Goal: Task Accomplishment & Management: Manage account settings

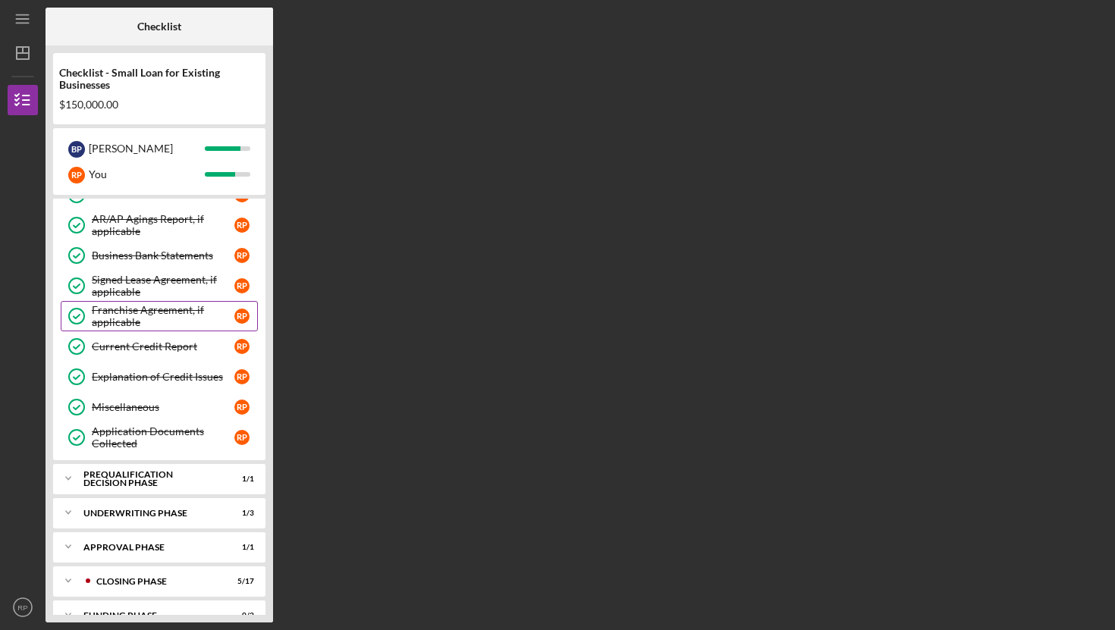
scroll to position [590, 0]
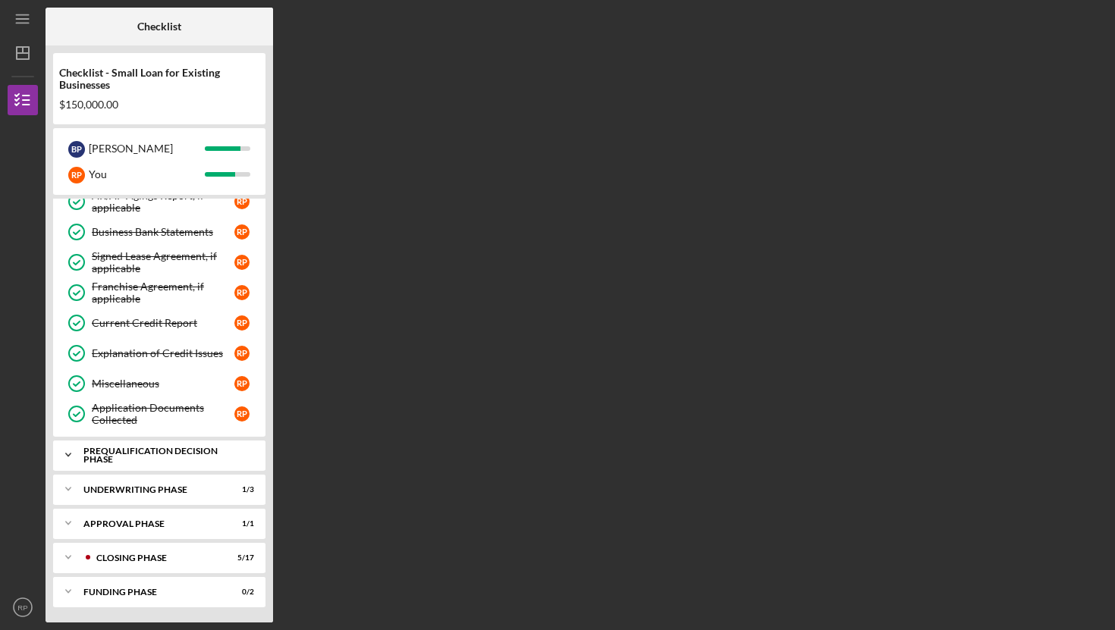
click at [151, 452] on div "Prequalification Decision Phase" at bounding box center [164, 455] width 163 height 17
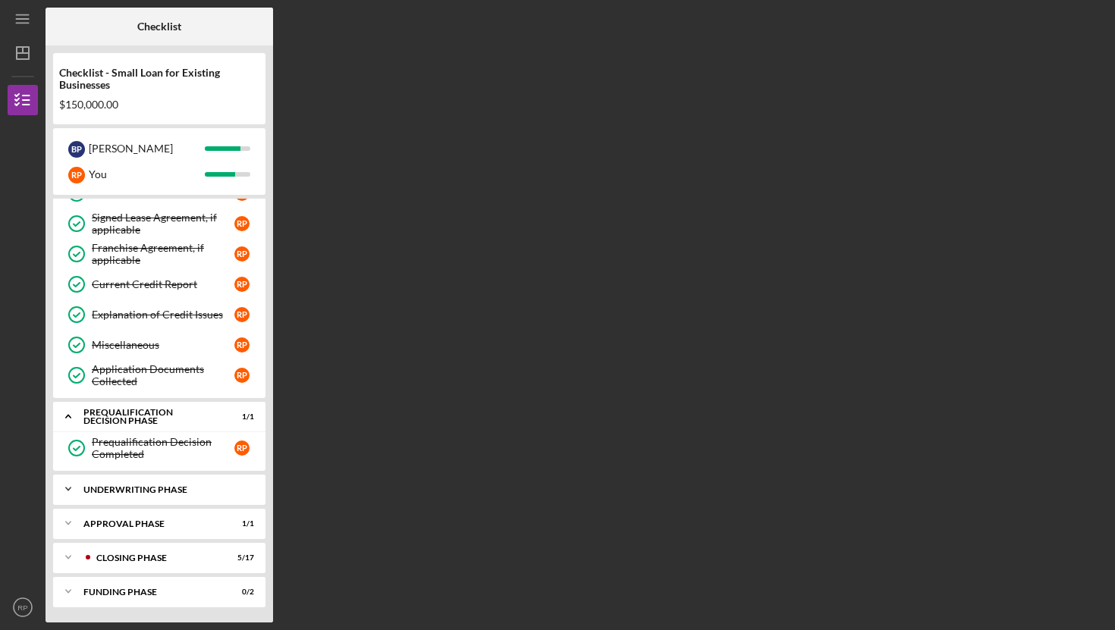
click at [137, 491] on div "Underwriting Phase" at bounding box center [164, 490] width 163 height 9
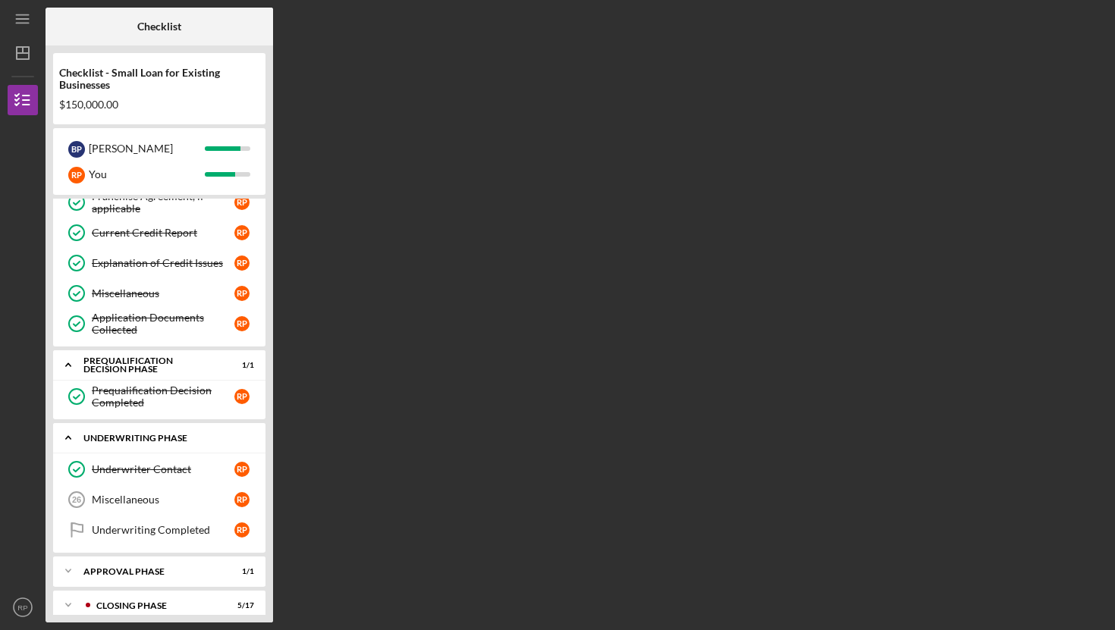
scroll to position [728, 0]
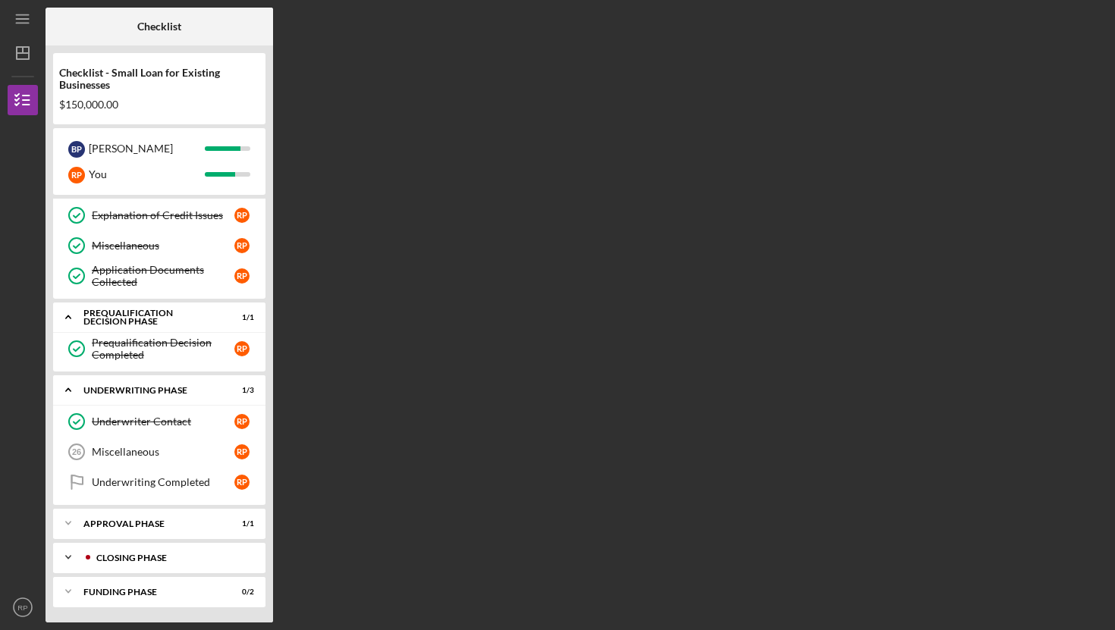
click at [135, 560] on div "Closing Phase" at bounding box center [171, 558] width 150 height 9
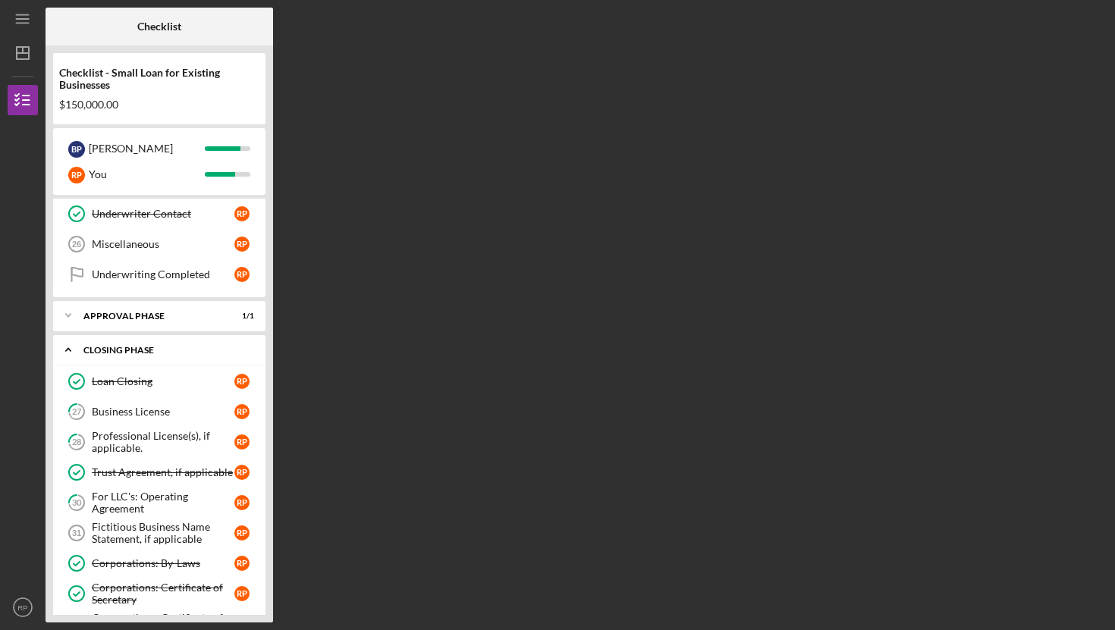
scroll to position [913, 0]
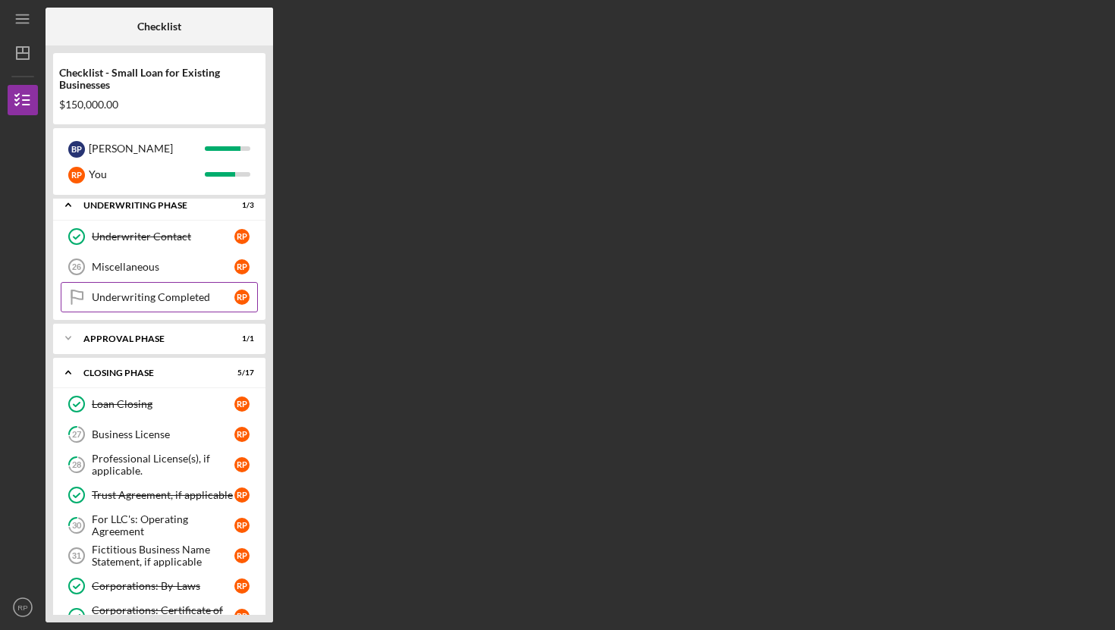
click at [134, 297] on div "Underwriting Completed" at bounding box center [163, 297] width 143 height 12
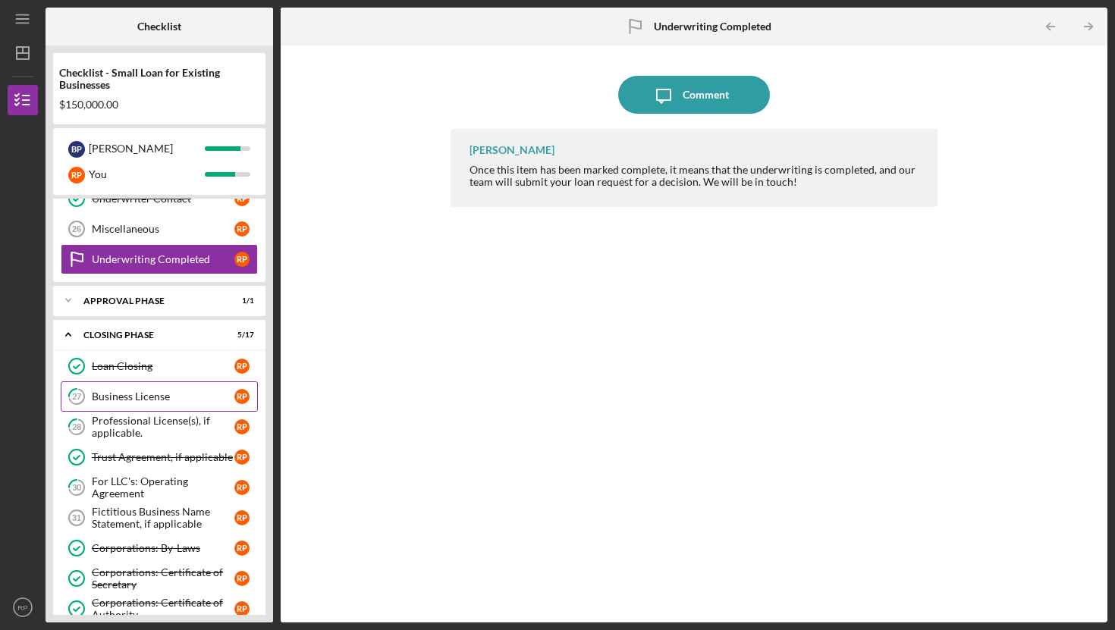
scroll to position [954, 0]
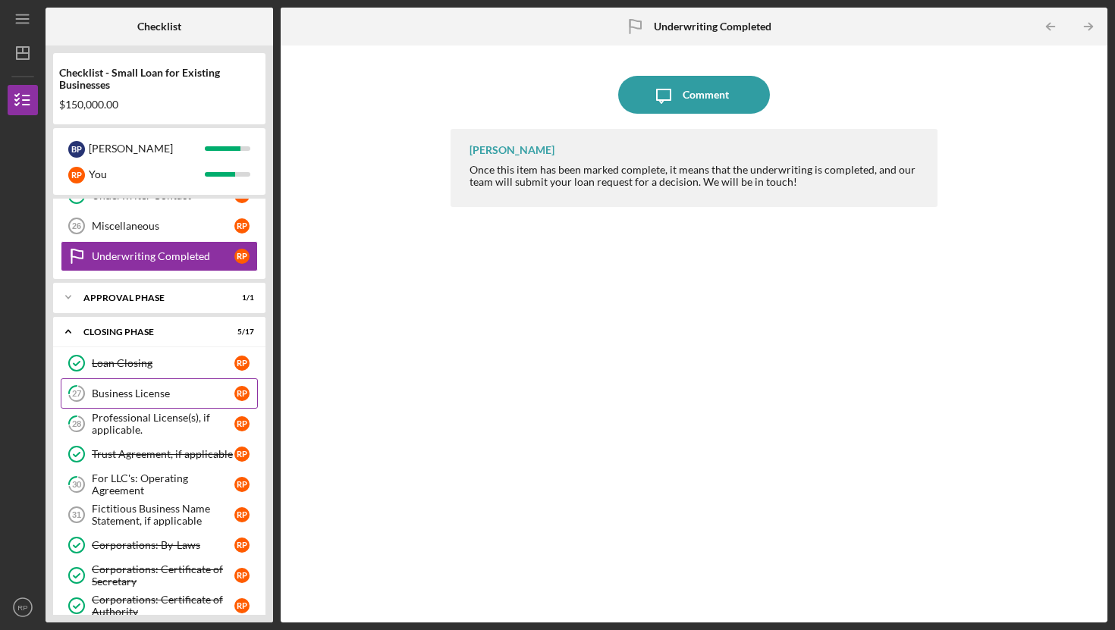
click at [141, 391] on div "Business License" at bounding box center [163, 394] width 143 height 12
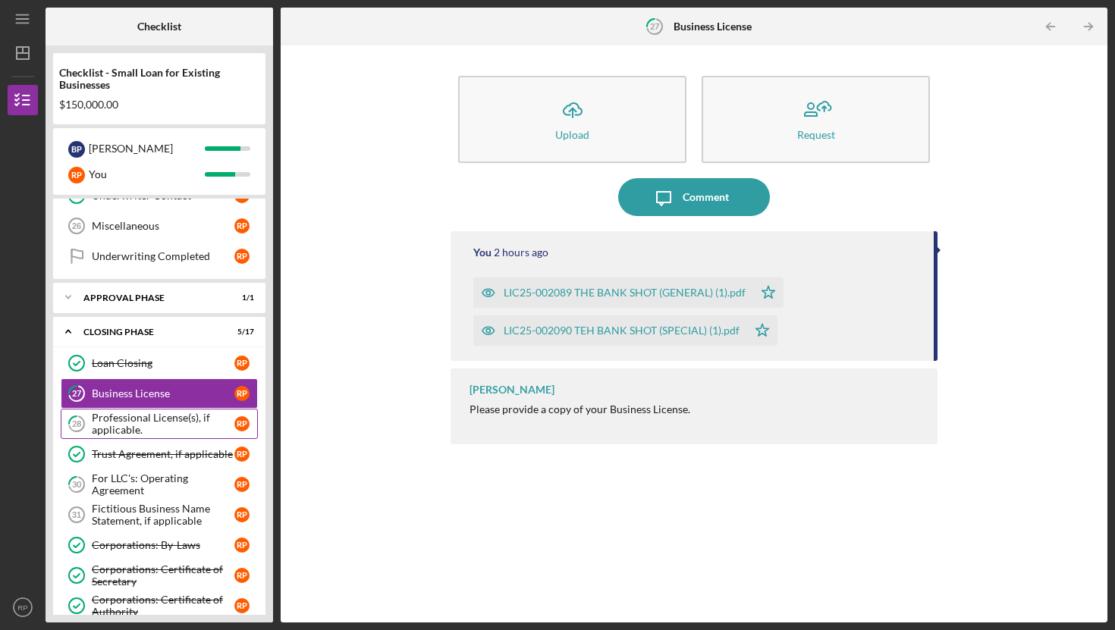
click at [140, 428] on div "Professional License(s), if applicable." at bounding box center [163, 424] width 143 height 24
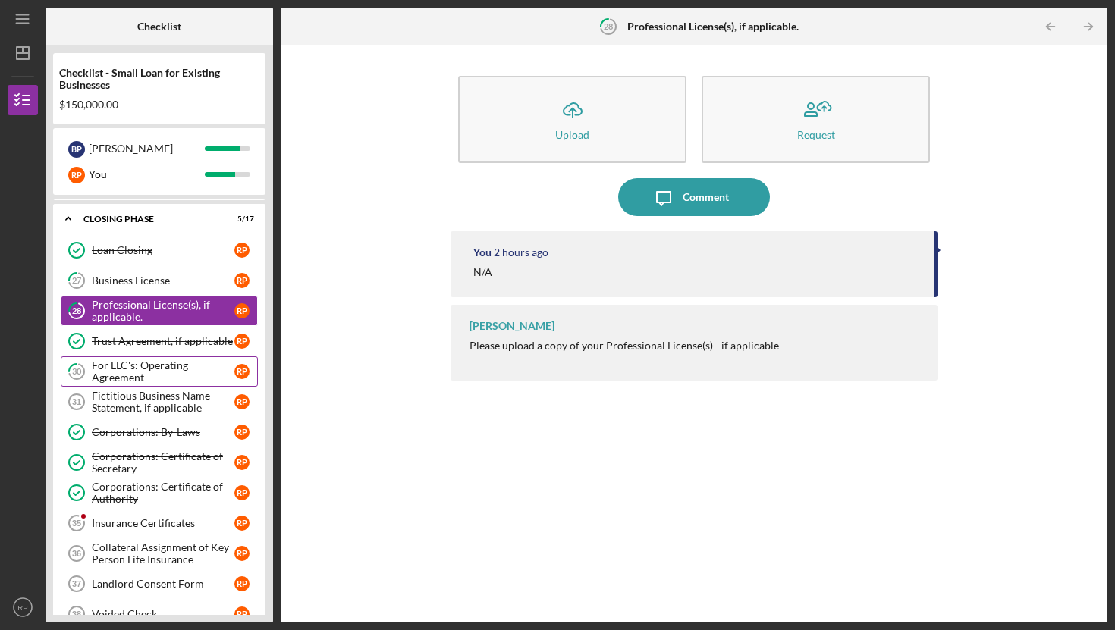
scroll to position [1071, 0]
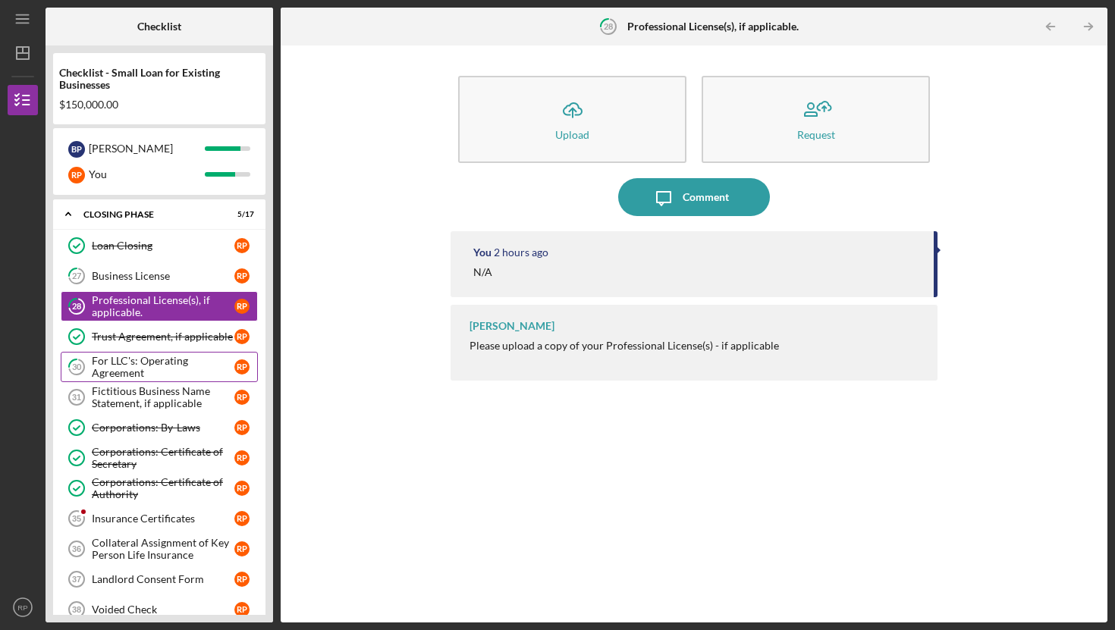
click at [145, 363] on div "For LLC's: Operating Agreement" at bounding box center [163, 367] width 143 height 24
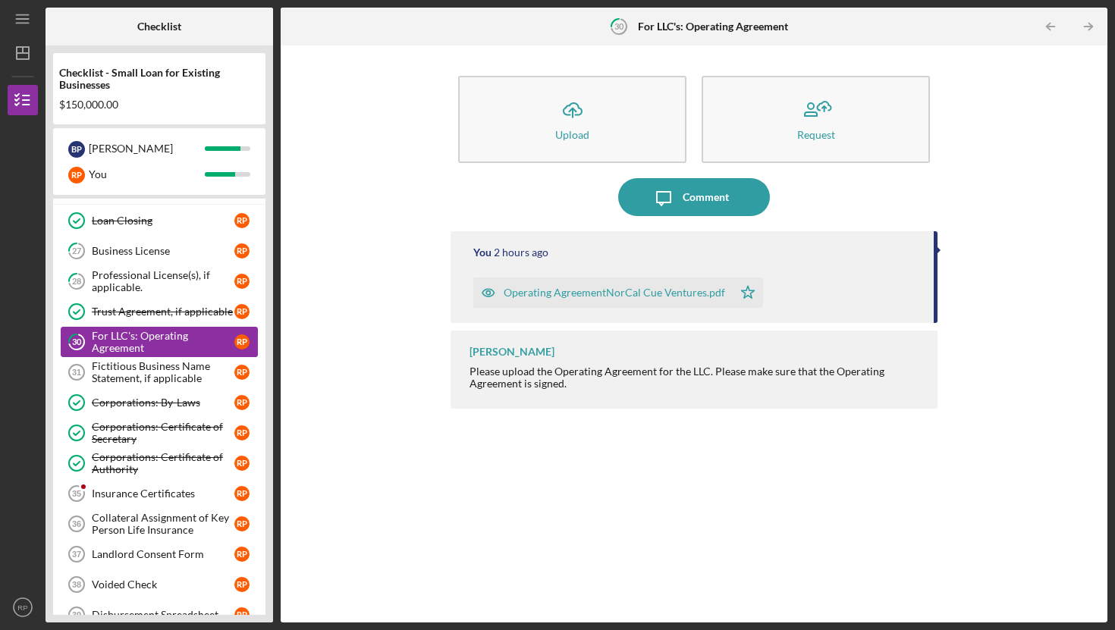
scroll to position [1113, 0]
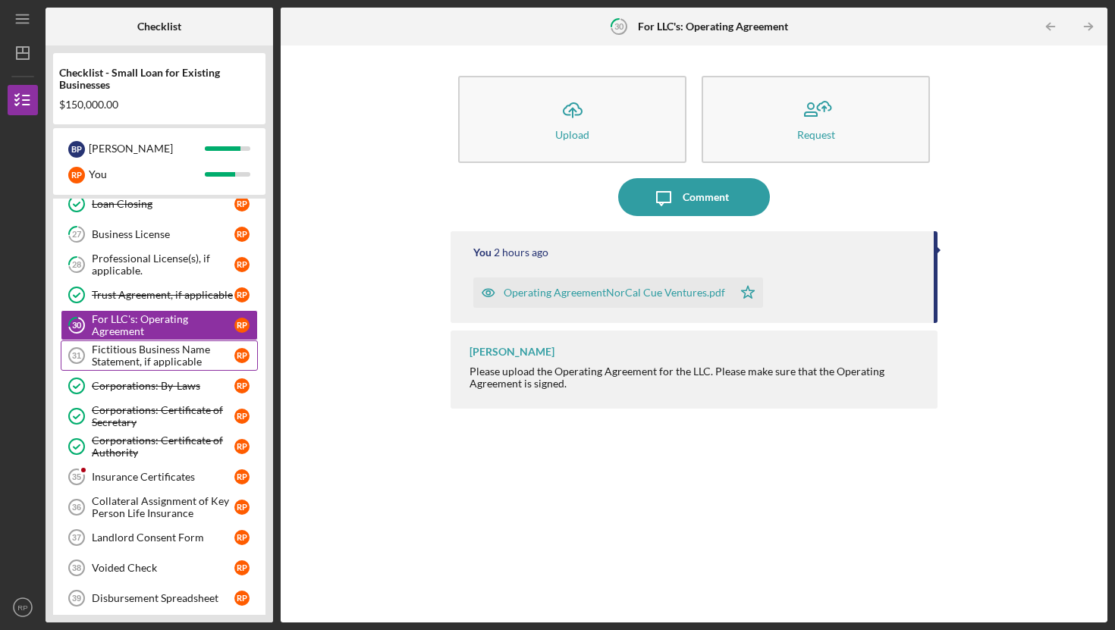
click at [135, 351] on div "Fictitious Business Name Statement, if applicable" at bounding box center [163, 356] width 143 height 24
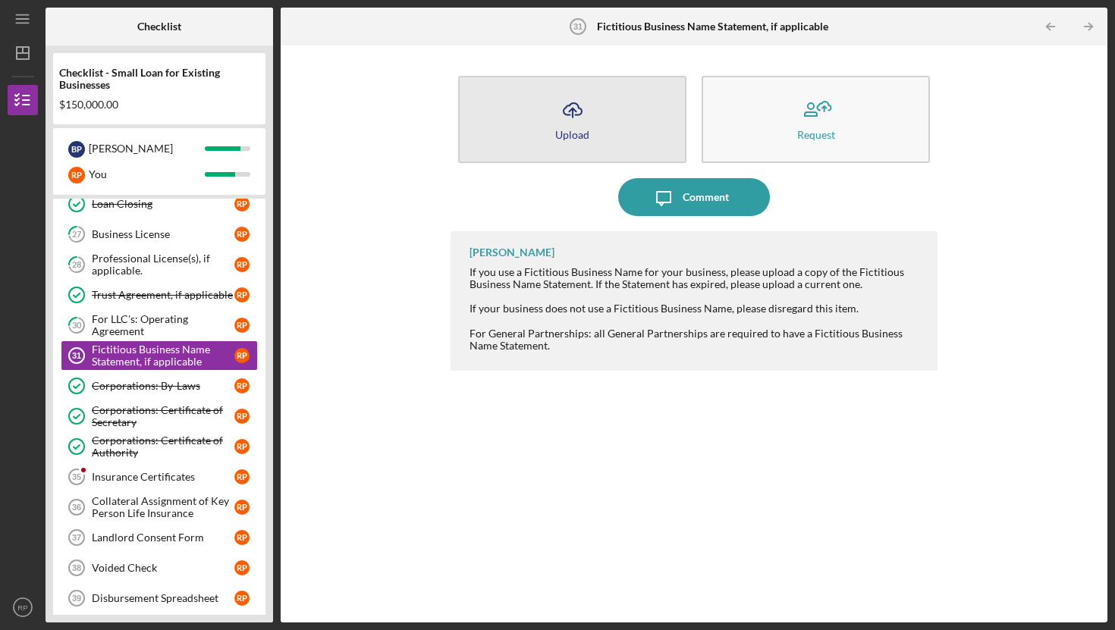
click at [580, 104] on icon "Icon/Upload" at bounding box center [573, 110] width 38 height 38
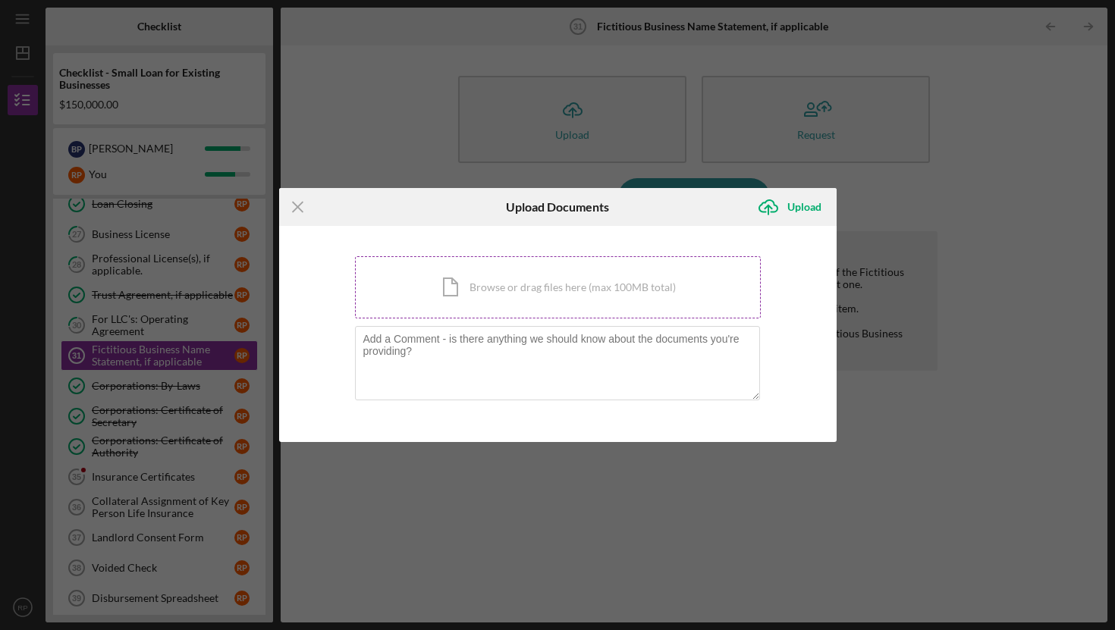
click at [479, 291] on div "Icon/Document Browse or drag files here (max 100MB total) Tap to choose files o…" at bounding box center [558, 287] width 406 height 62
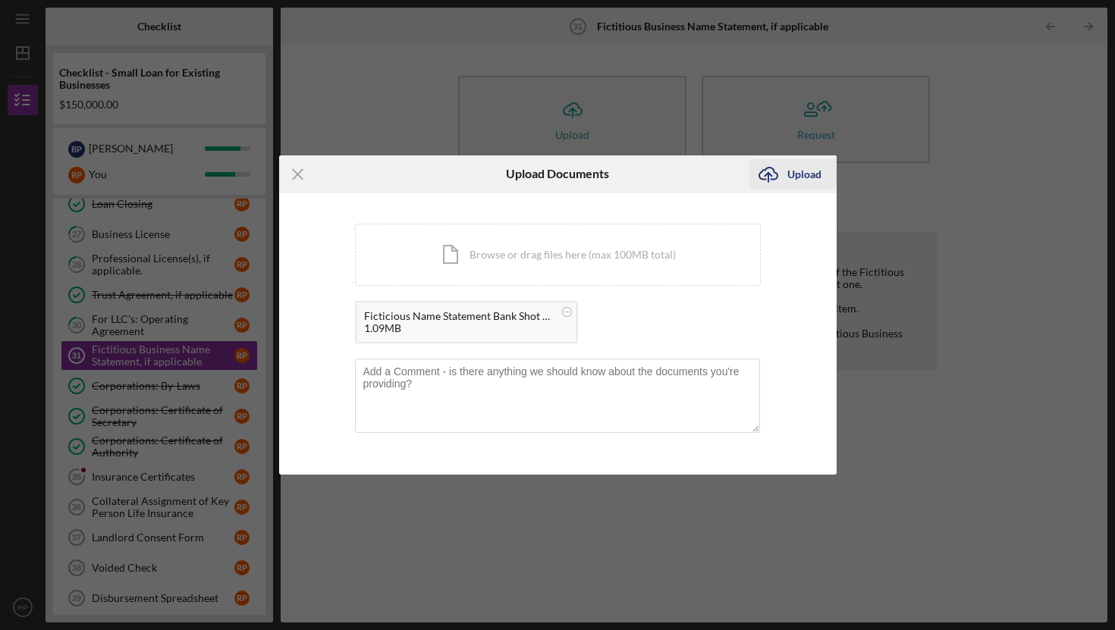
click at [800, 176] on div "Upload" at bounding box center [805, 174] width 34 height 30
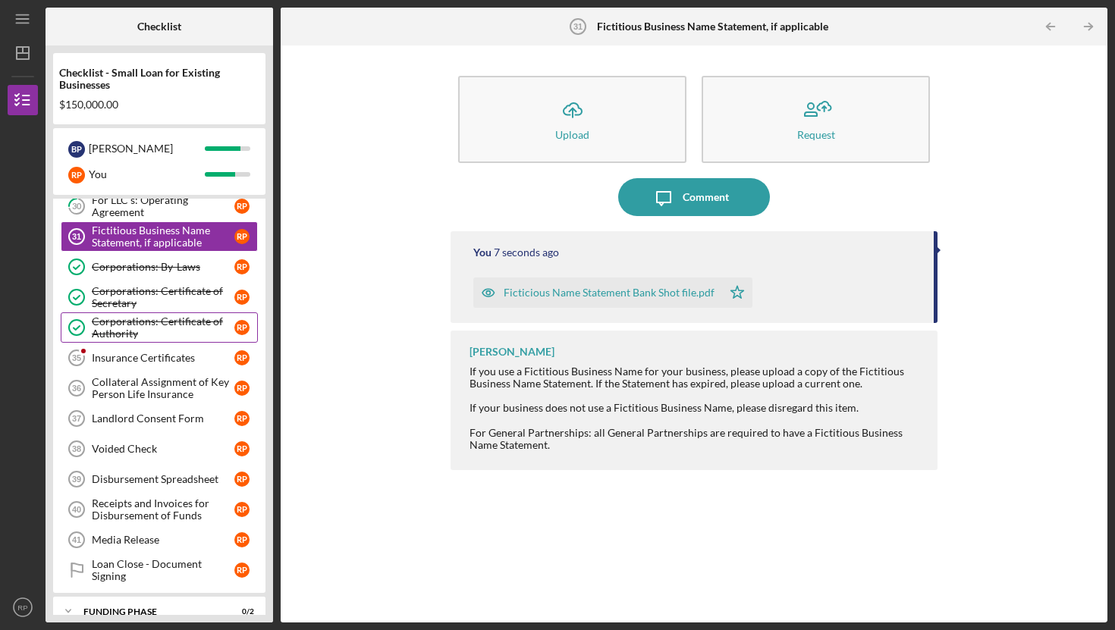
scroll to position [1241, 0]
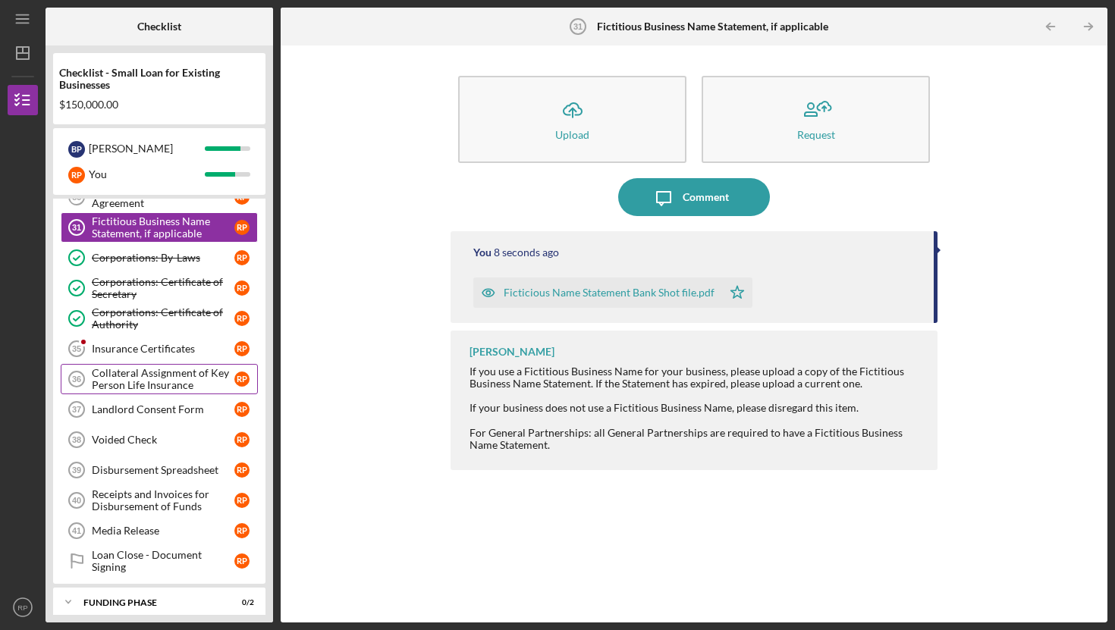
click at [128, 384] on div "Collateral Assignment of Key Person Life Insurance" at bounding box center [163, 379] width 143 height 24
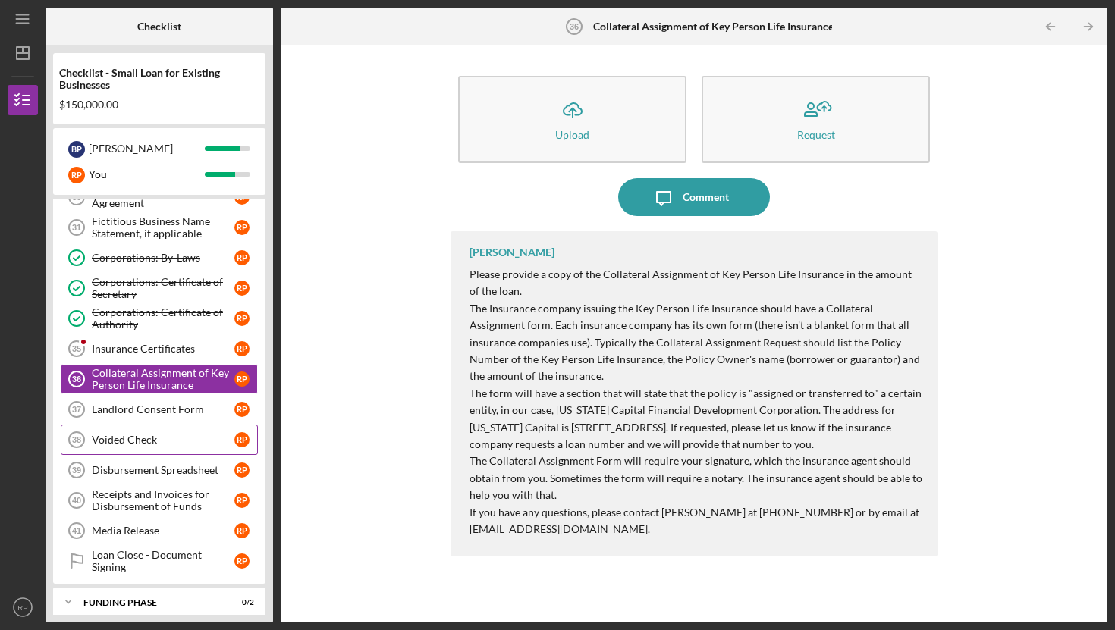
scroll to position [1252, 0]
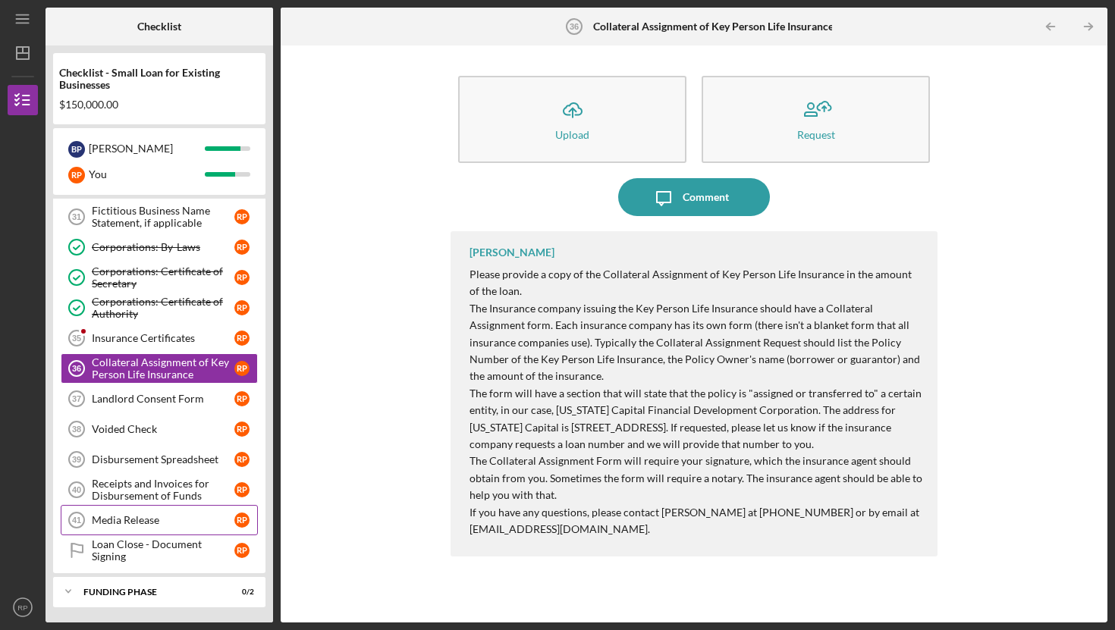
click at [162, 523] on div "Media Release" at bounding box center [163, 520] width 143 height 12
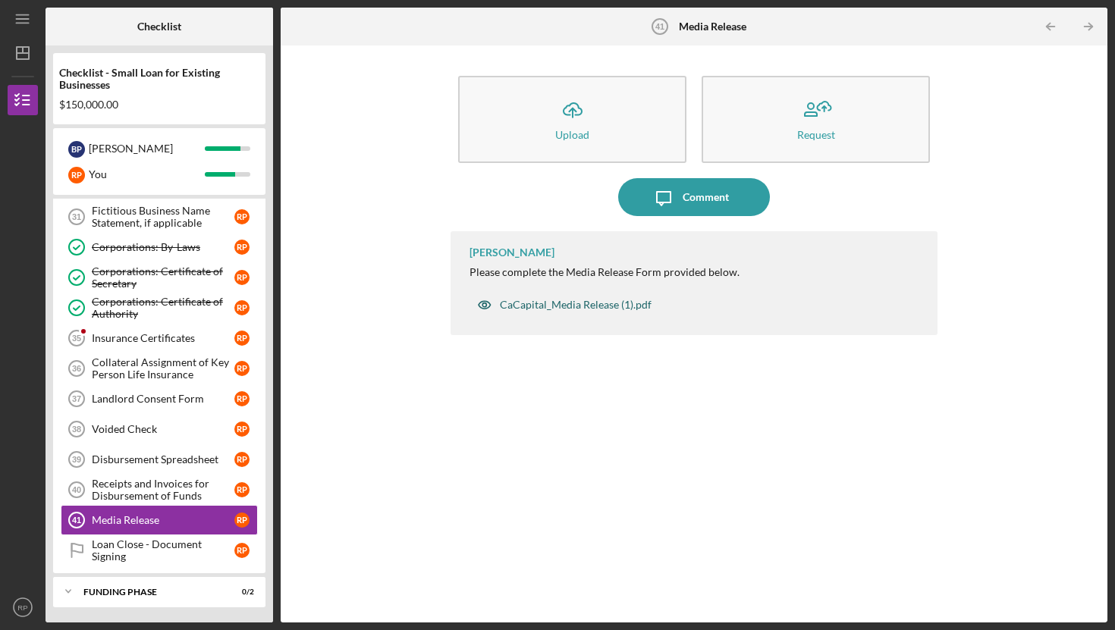
click at [568, 303] on div "CaCapital_Media Release (1).pdf" at bounding box center [576, 305] width 152 height 12
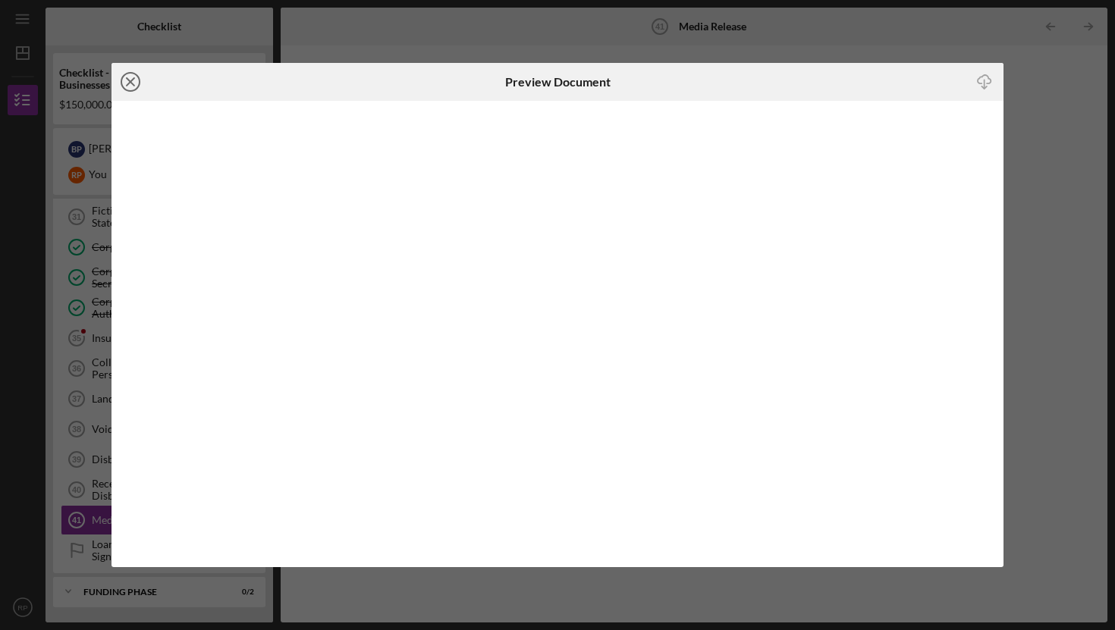
click at [128, 82] on icon "Icon/Close" at bounding box center [131, 82] width 38 height 38
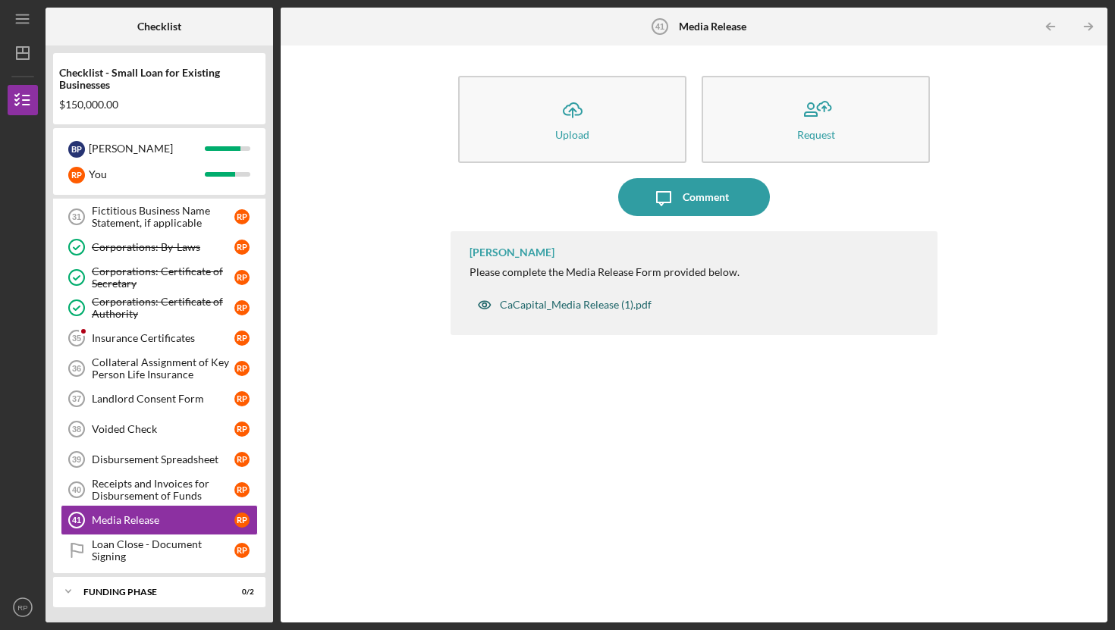
click at [525, 305] on div "CaCapital_Media Release (1).pdf" at bounding box center [576, 305] width 152 height 12
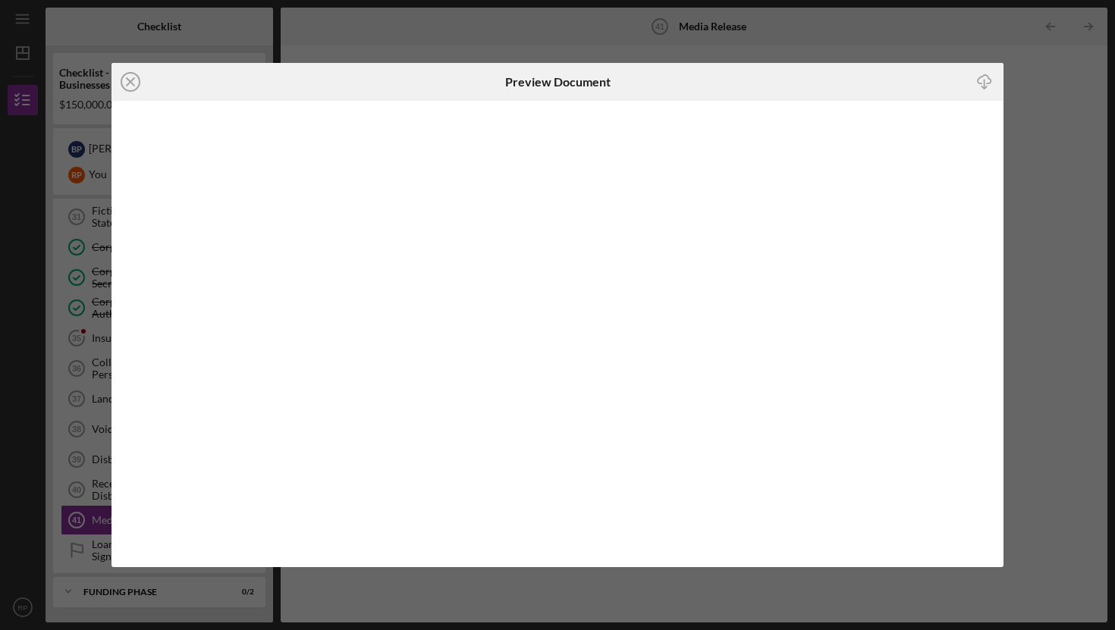
click at [983, 80] on icon "Icon/Download" at bounding box center [985, 82] width 34 height 34
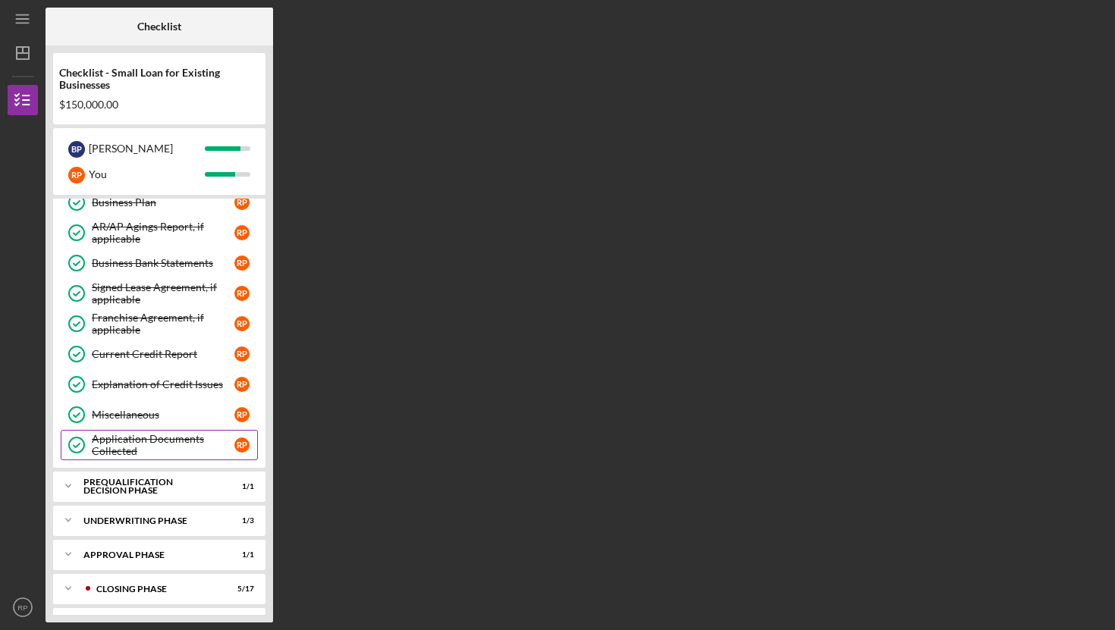
scroll to position [590, 0]
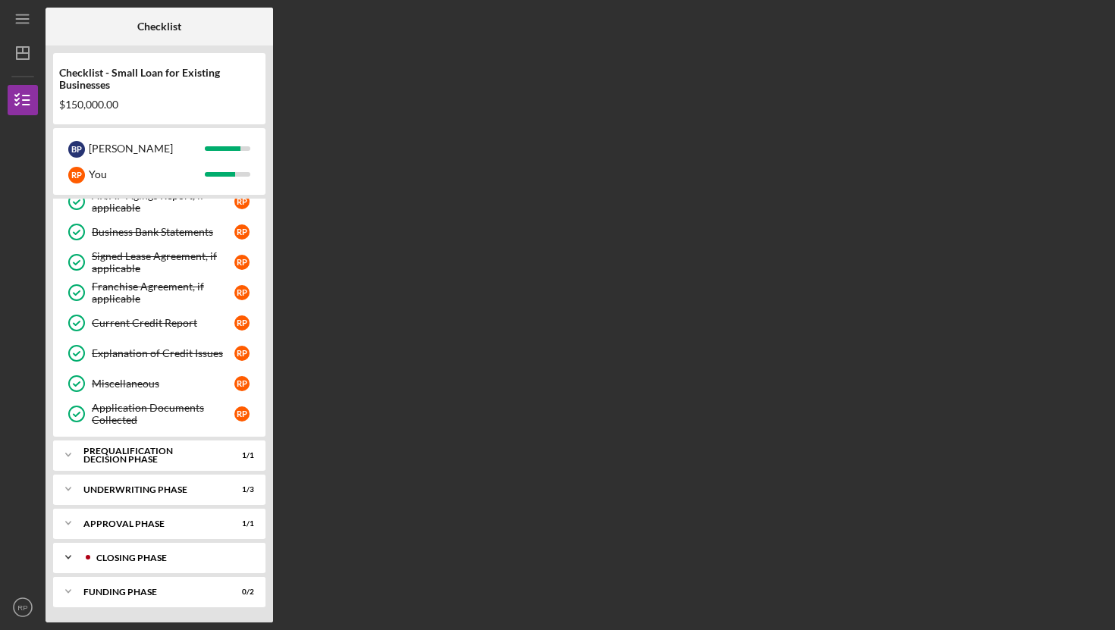
click at [144, 555] on div "Closing Phase" at bounding box center [171, 558] width 150 height 9
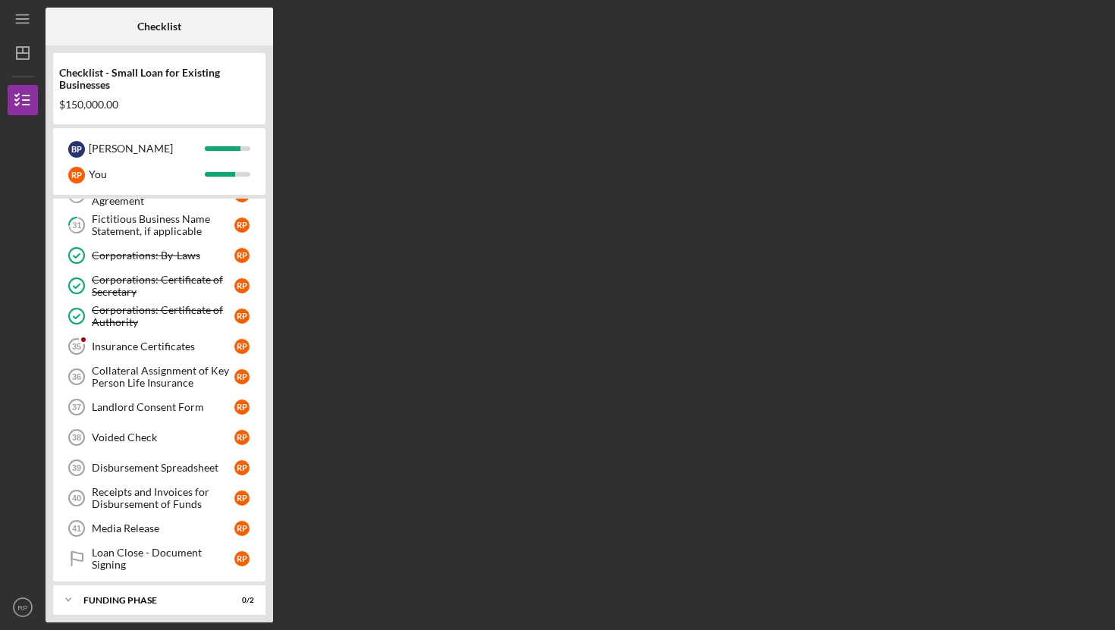
scroll to position [1114, 0]
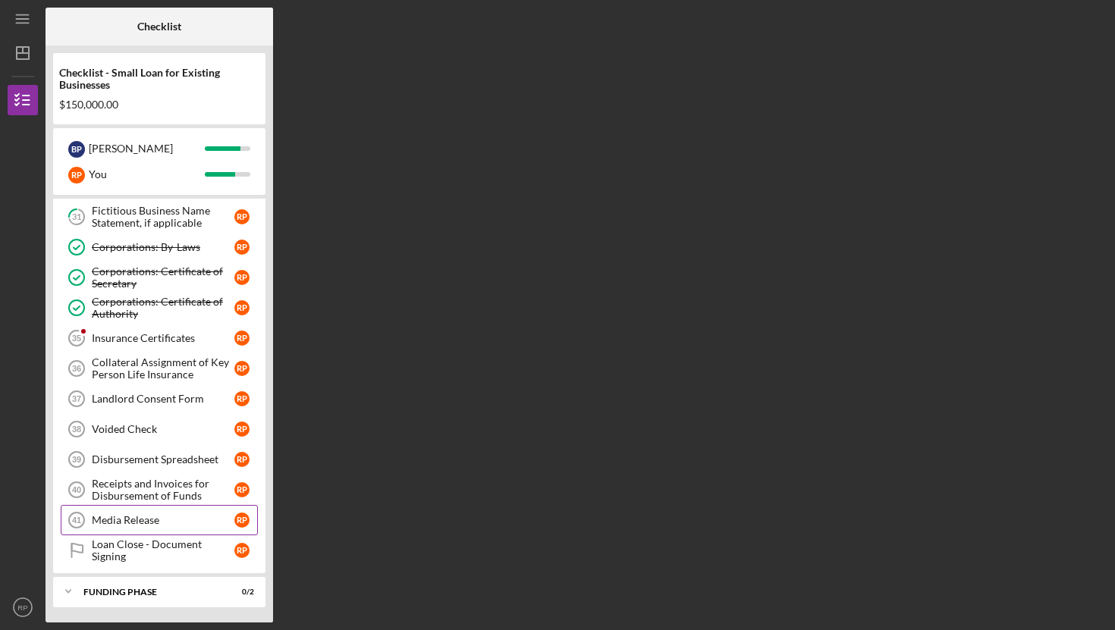
click at [132, 518] on div "Media Release" at bounding box center [163, 520] width 143 height 12
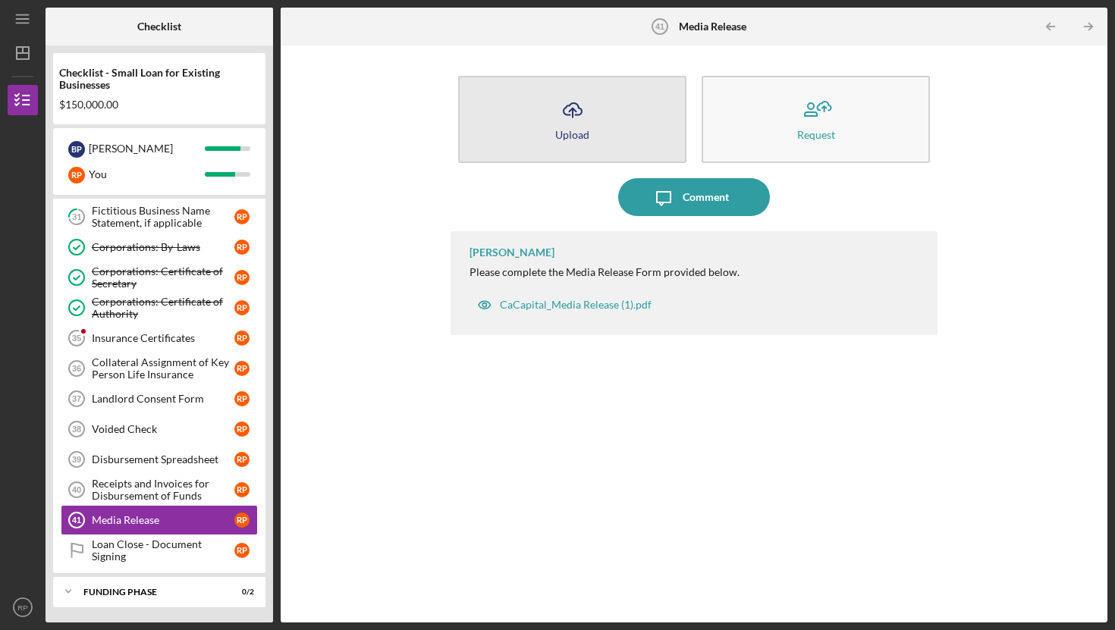
click at [573, 108] on icon "Icon/Upload" at bounding box center [573, 110] width 38 height 38
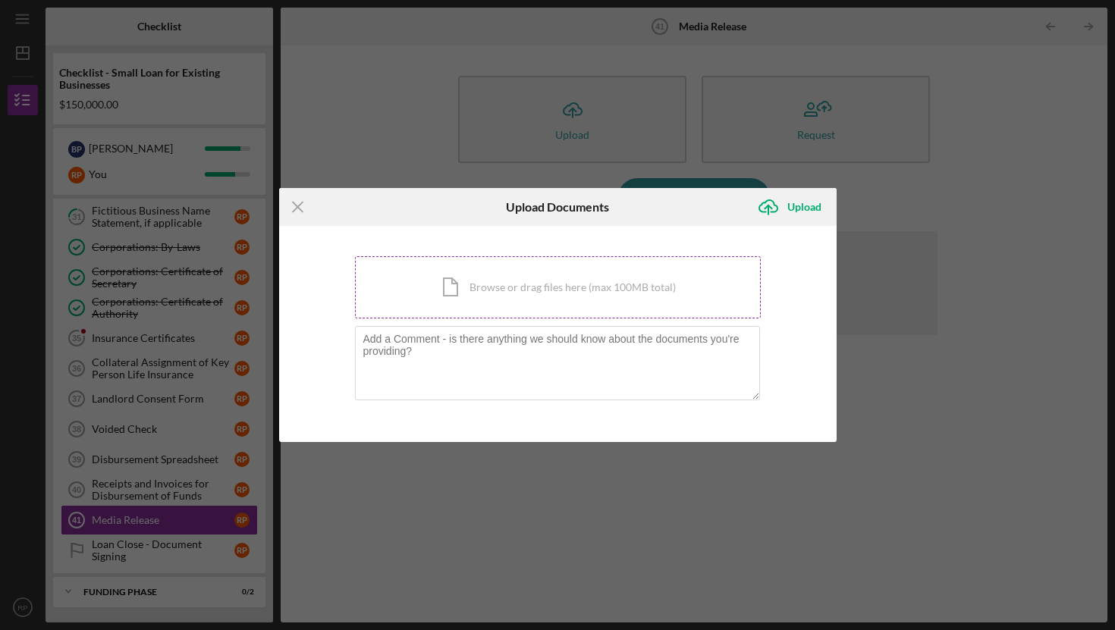
click at [519, 283] on div "Icon/Document Browse or drag files here (max 100MB total) Tap to choose files o…" at bounding box center [558, 287] width 406 height 62
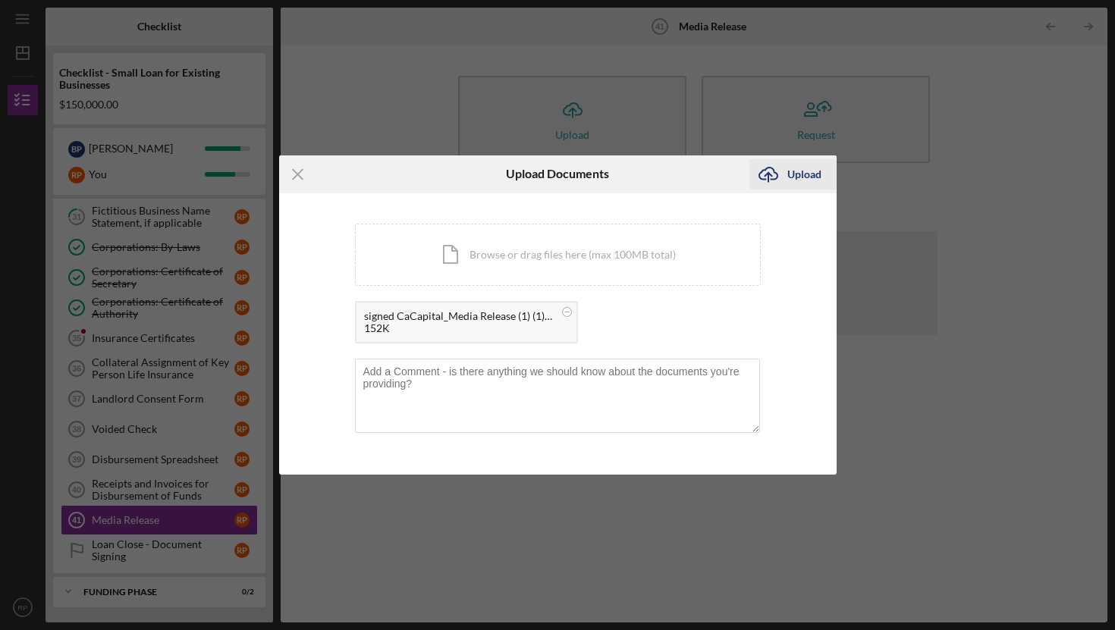
click at [786, 177] on icon "Icon/Upload" at bounding box center [769, 175] width 38 height 38
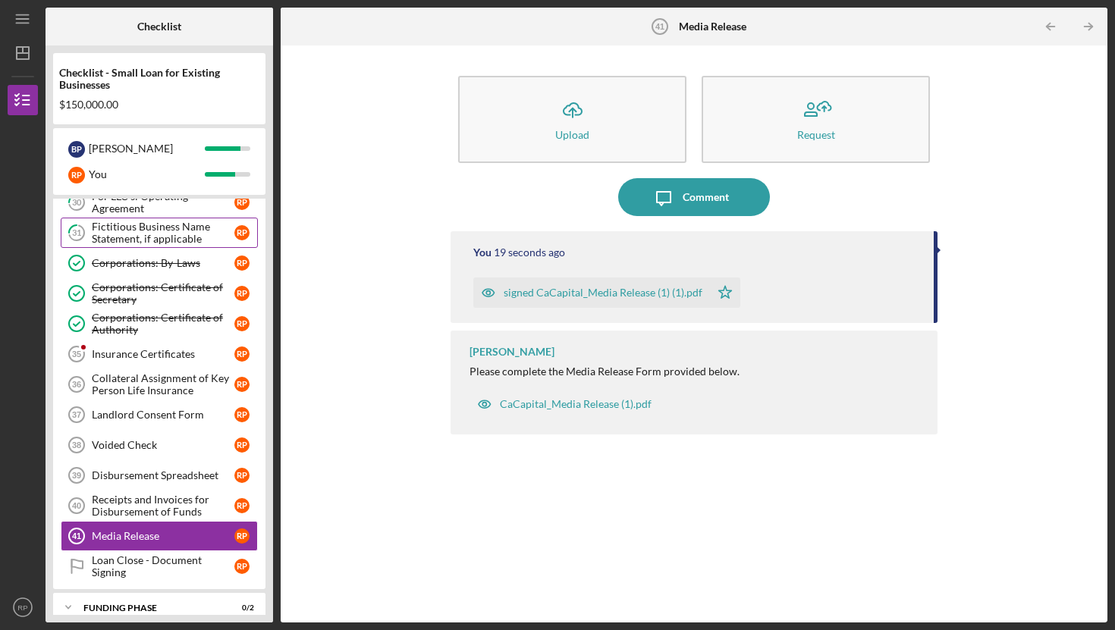
scroll to position [1114, 0]
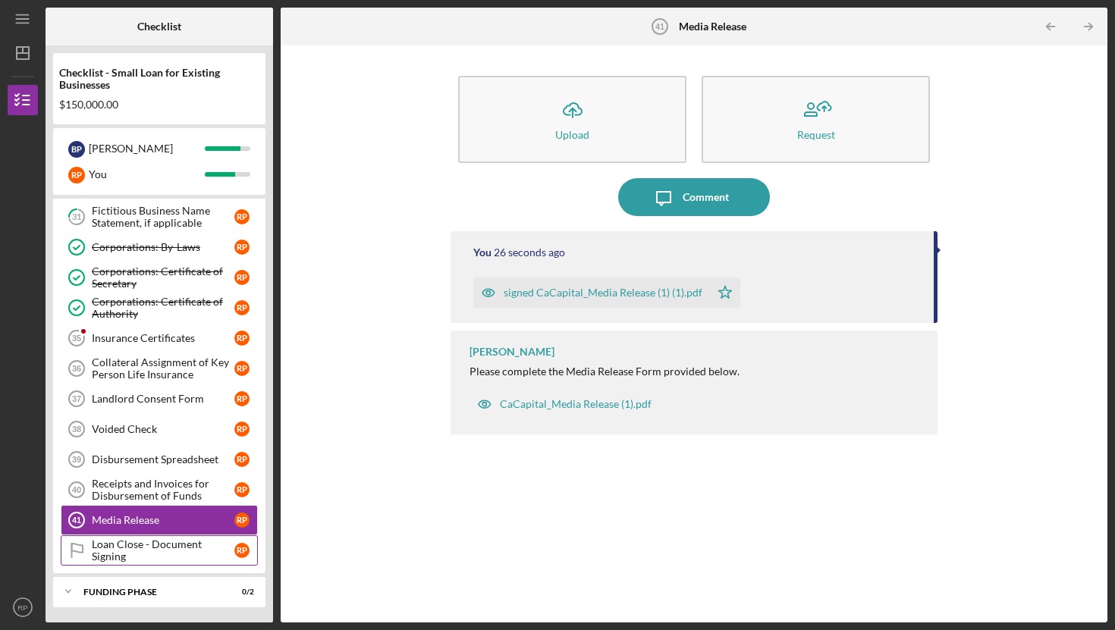
click at [146, 549] on div "Loan Close - Document Signing" at bounding box center [163, 551] width 143 height 24
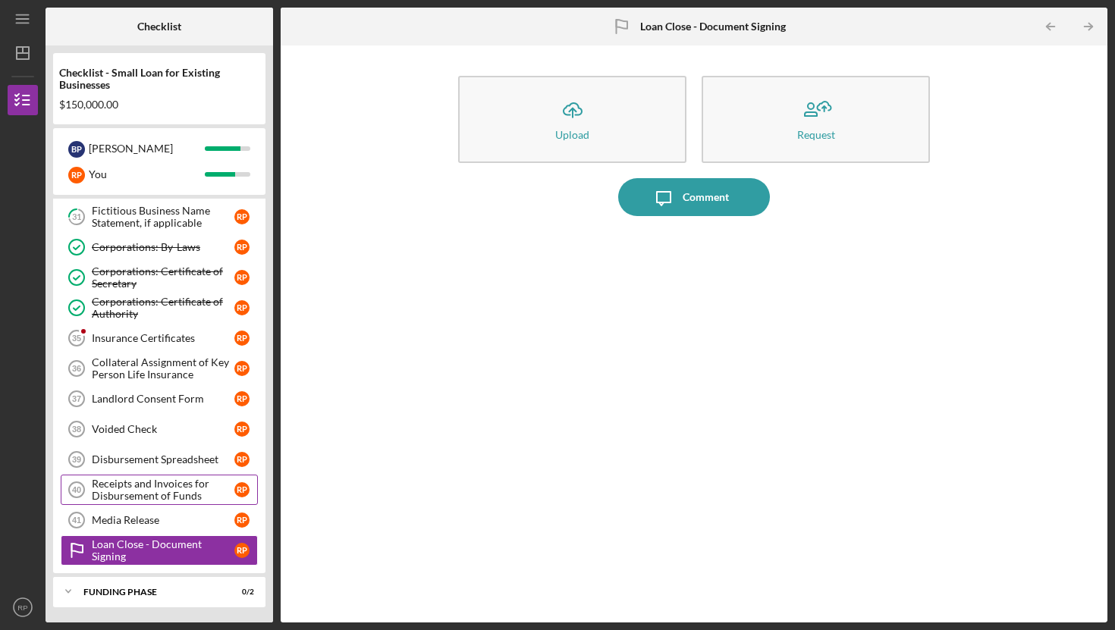
click at [131, 486] on div "Receipts and Invoices for Disbursement of Funds" at bounding box center [163, 490] width 143 height 24
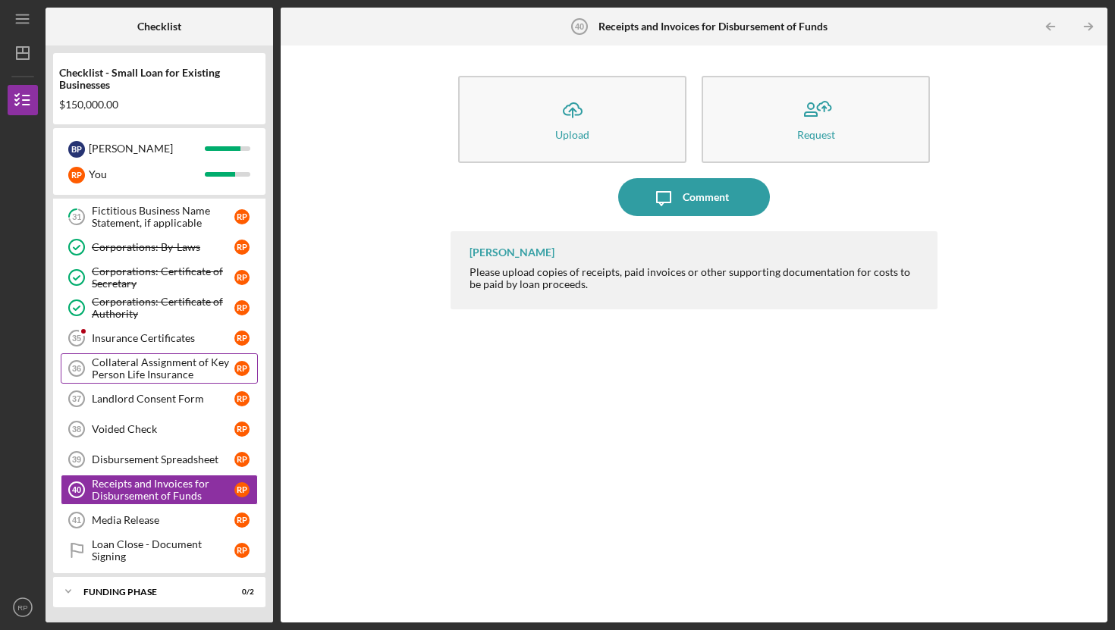
click at [140, 369] on div "Collateral Assignment of Key Person Life Insurance" at bounding box center [163, 369] width 143 height 24
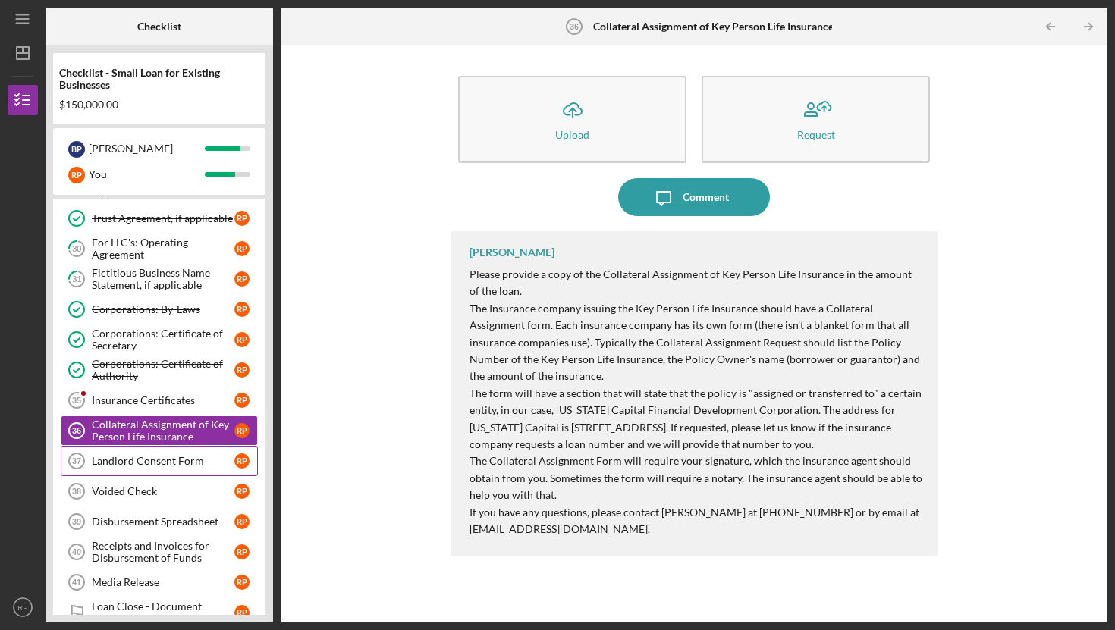
scroll to position [1057, 0]
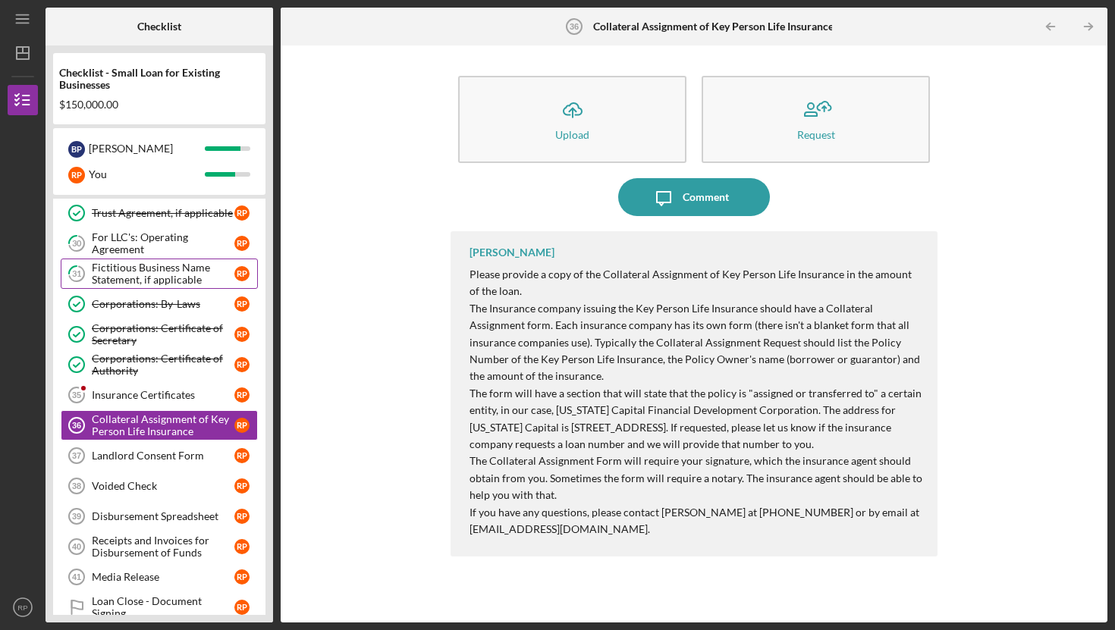
click at [144, 265] on div "Fictitious Business Name Statement, if applicable" at bounding box center [163, 274] width 143 height 24
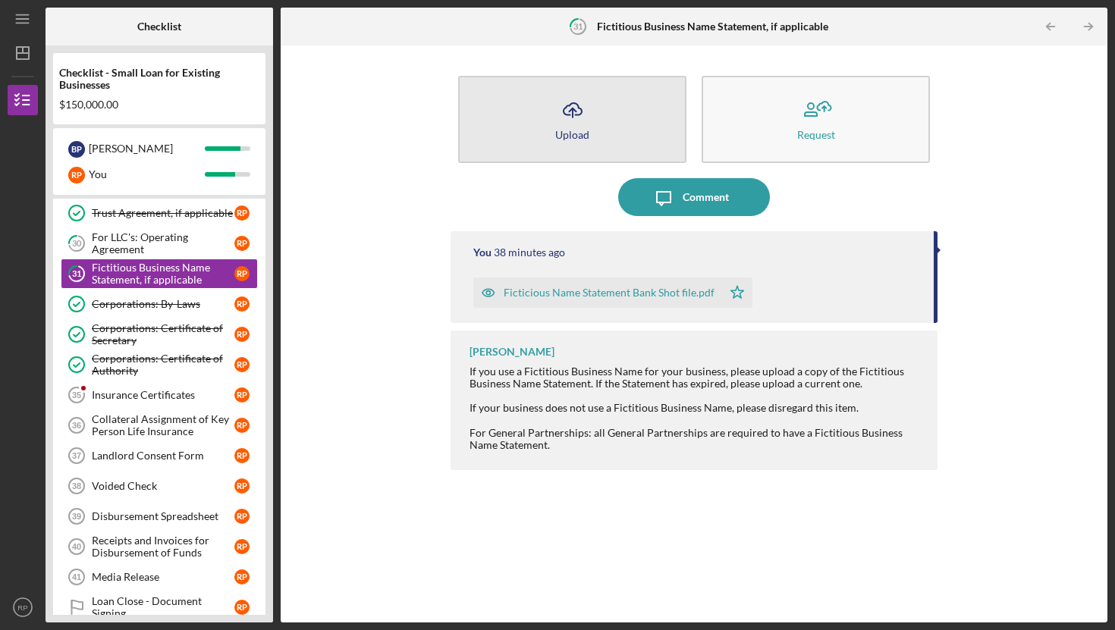
click at [575, 121] on icon "Icon/Upload" at bounding box center [573, 110] width 38 height 38
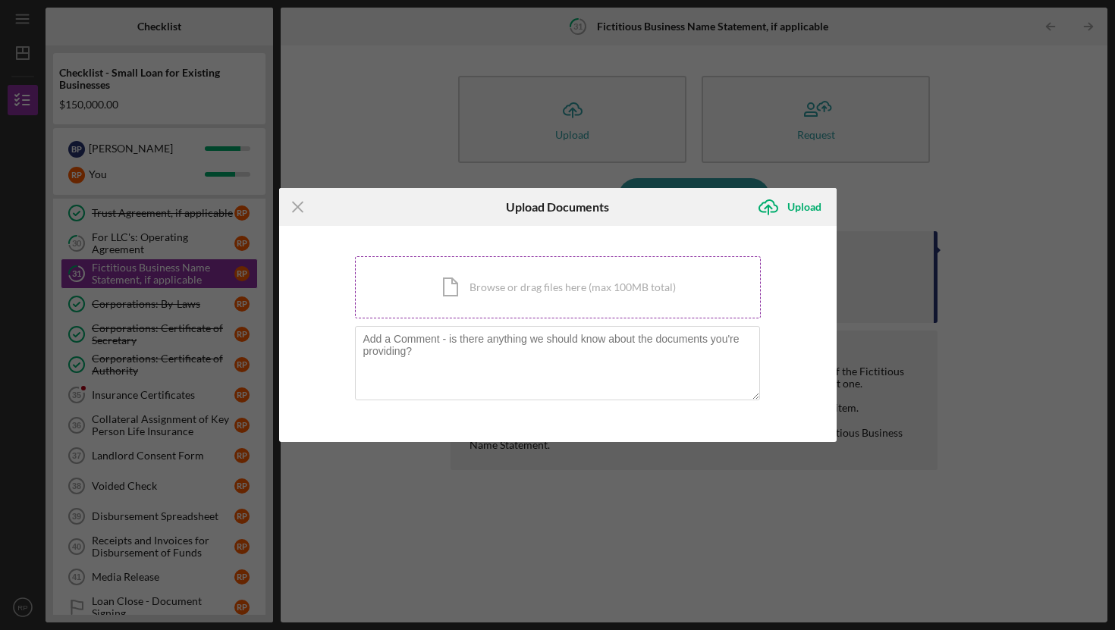
click at [518, 300] on div "Icon/Document Browse or drag files here (max 100MB total) Tap to choose files o…" at bounding box center [558, 287] width 406 height 62
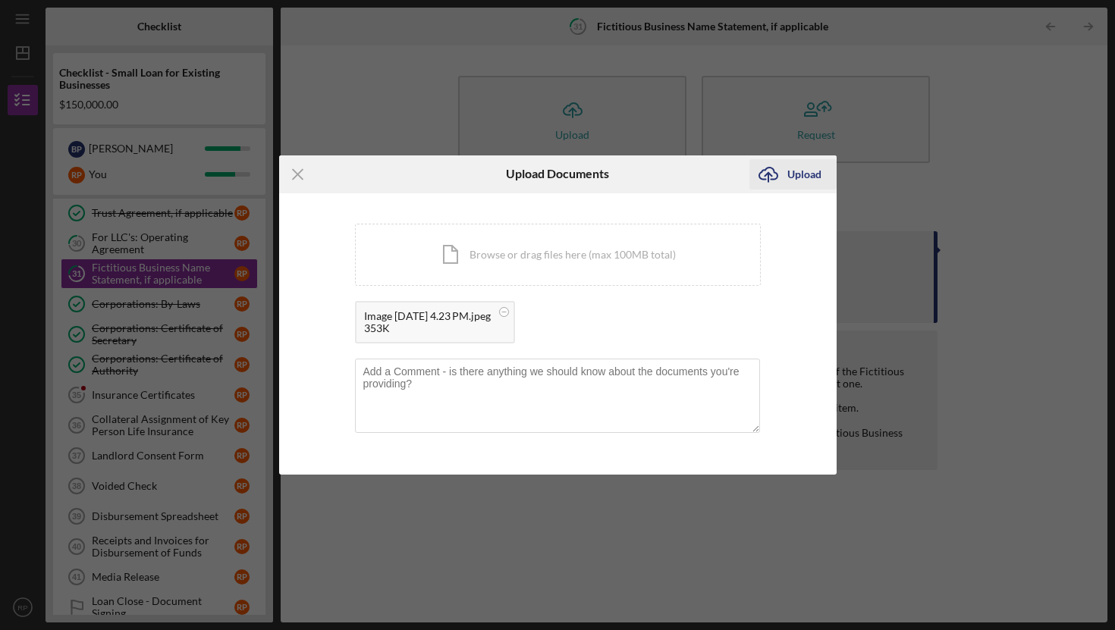
click at [796, 176] on div "Upload" at bounding box center [805, 174] width 34 height 30
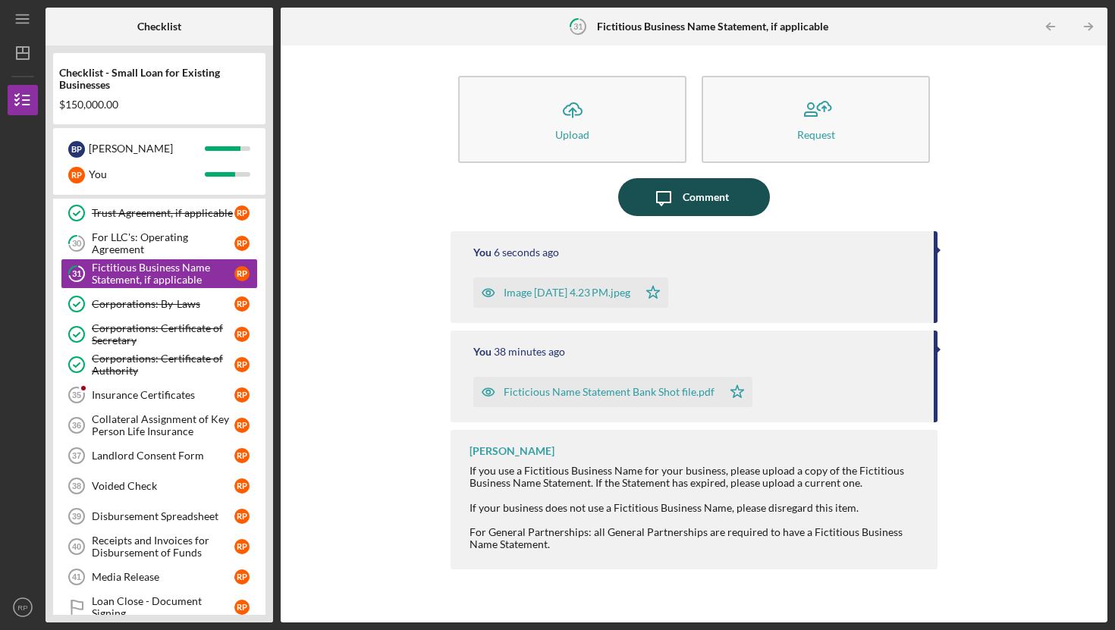
click at [693, 187] on div "Comment" at bounding box center [706, 197] width 46 height 38
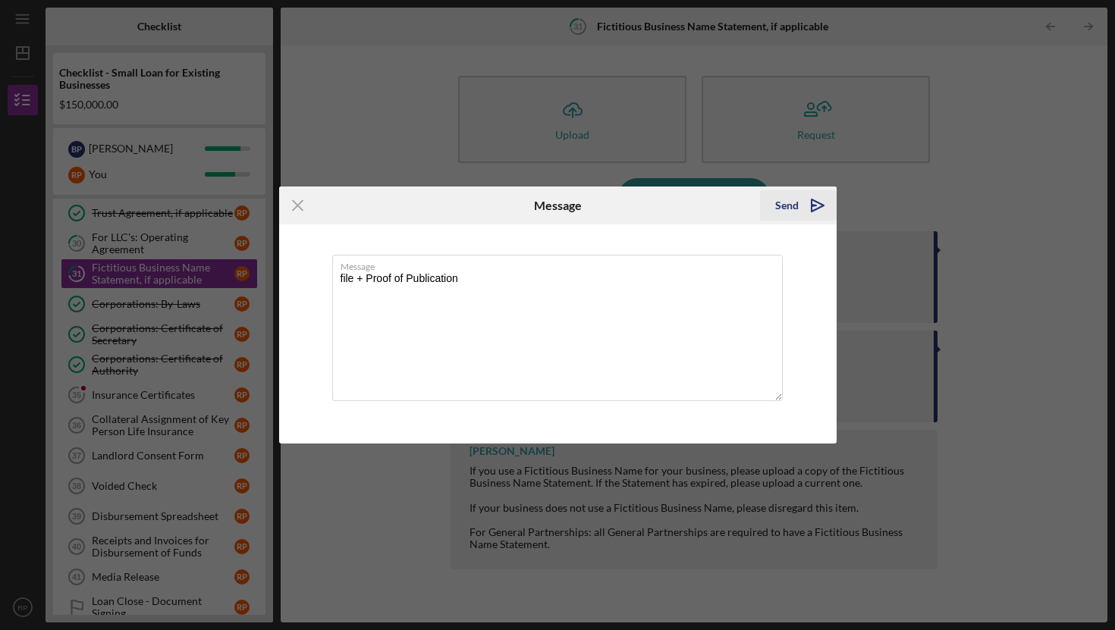
type textarea "file + Proof of Publication"
click at [795, 205] on div "Send" at bounding box center [787, 205] width 24 height 30
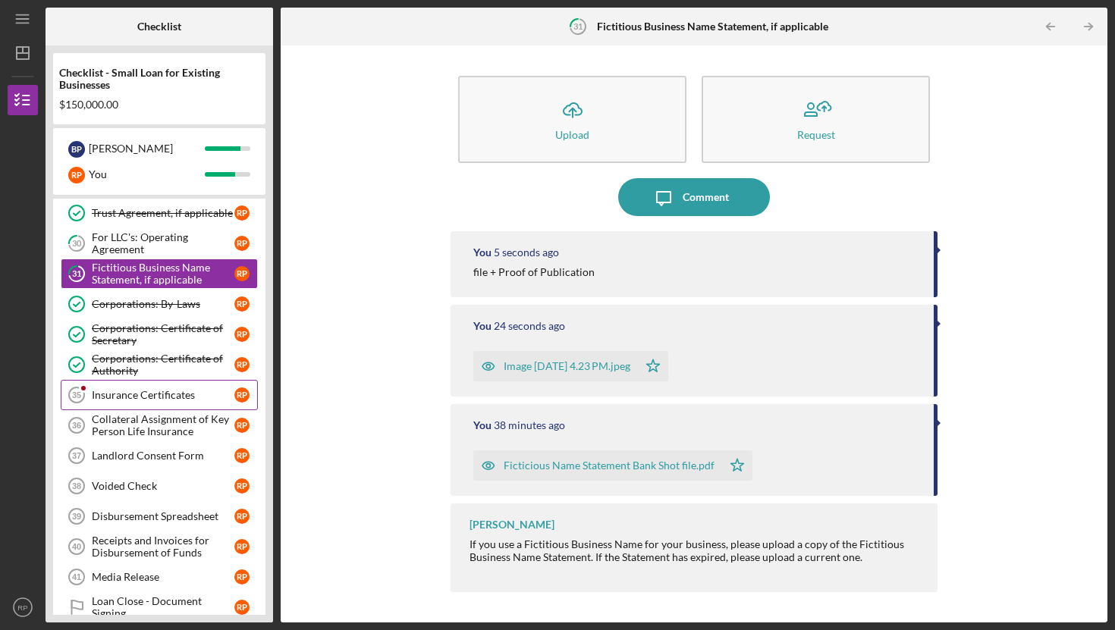
click at [112, 395] on div "Insurance Certificates" at bounding box center [163, 395] width 143 height 12
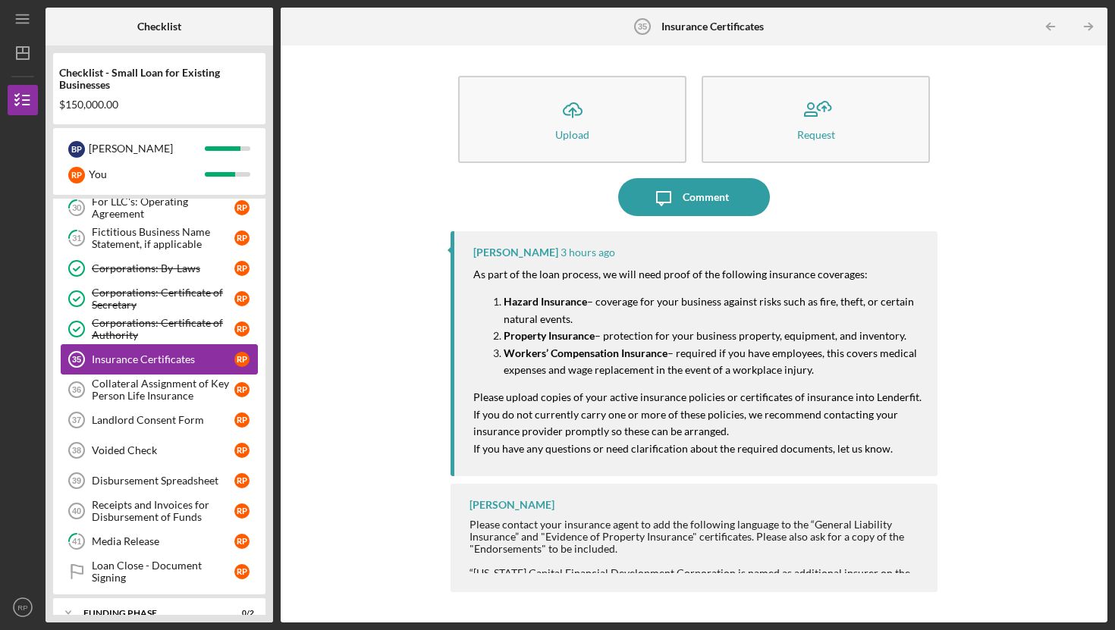
scroll to position [1114, 0]
